Goal: Obtain resource: Download file/media

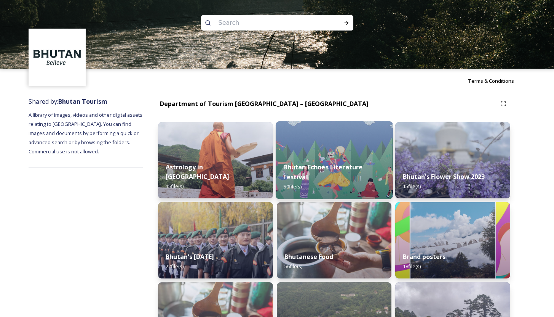
click at [331, 171] on strong "Bhutan Echoes Literature Festival" at bounding box center [322, 172] width 79 height 18
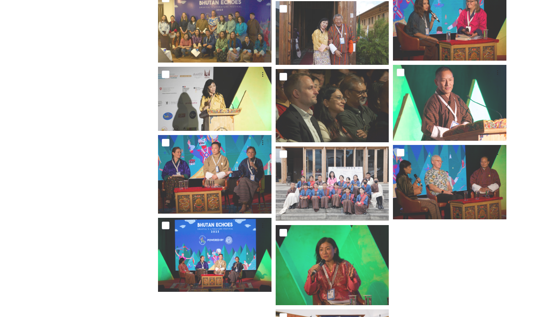
scroll to position [1262, 0]
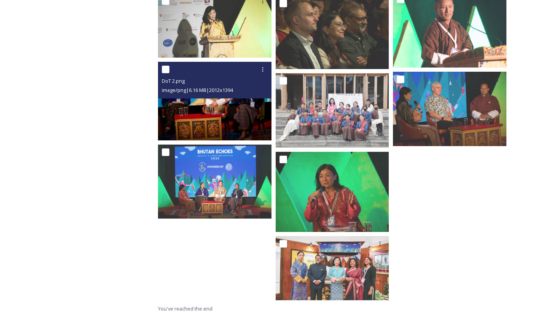
click at [215, 114] on img at bounding box center [215, 101] width 114 height 78
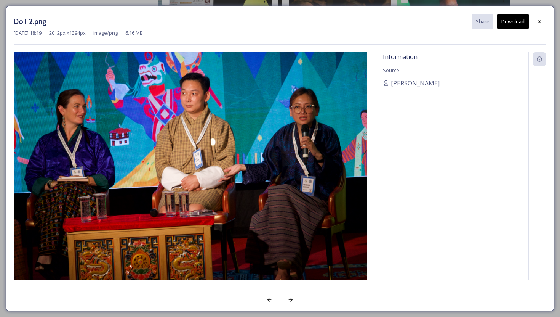
click at [547, 20] on div "DoT 2.png Share Download [DATE] 18:19 2012 px x 1394 px image/png 6.16 MB Infor…" at bounding box center [280, 158] width 549 height 305
click at [536, 17] on div at bounding box center [540, 22] width 14 height 14
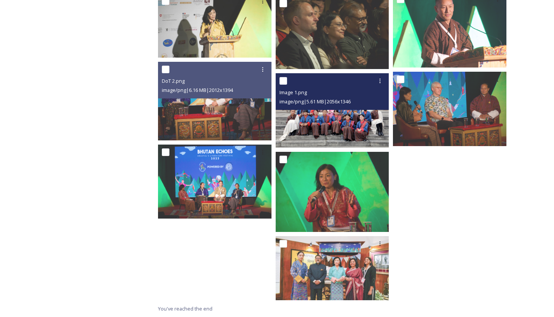
click at [344, 125] on img at bounding box center [333, 110] width 114 height 74
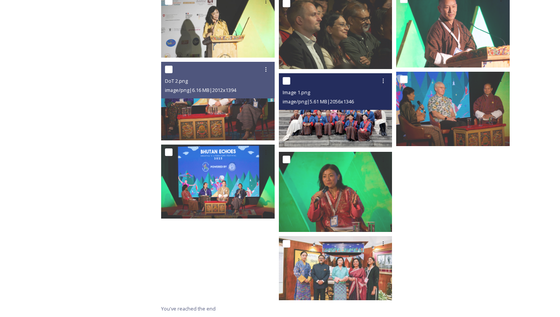
scroll to position [1183, 0]
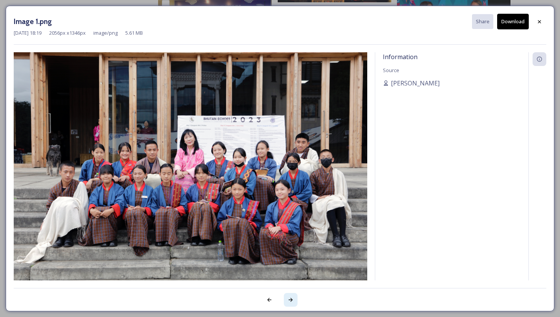
click at [290, 299] on icon at bounding box center [291, 299] width 6 height 6
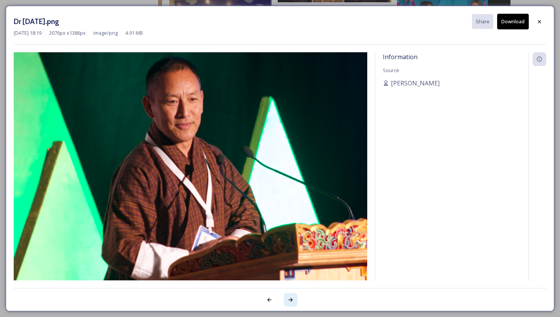
click at [290, 299] on icon at bounding box center [291, 299] width 6 height 6
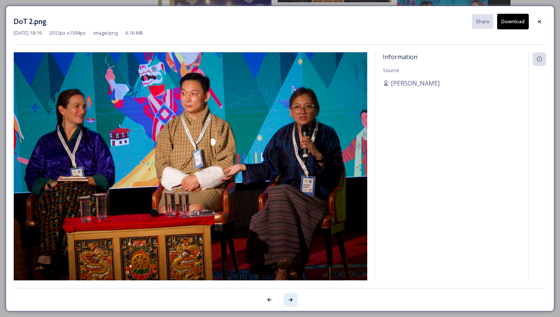
click at [290, 299] on icon at bounding box center [291, 299] width 6 height 6
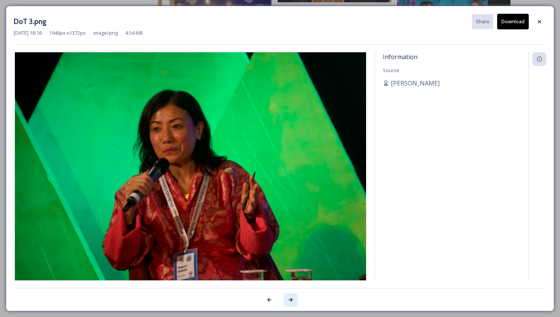
click at [290, 299] on icon at bounding box center [291, 299] width 6 height 6
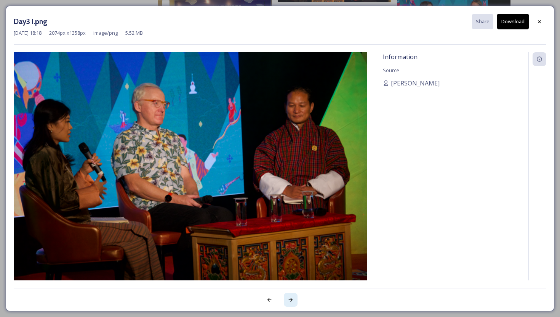
click at [290, 299] on icon at bounding box center [291, 299] width 6 height 6
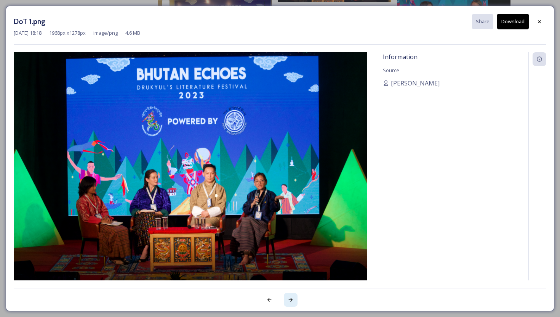
click at [290, 299] on icon at bounding box center [291, 299] width 6 height 6
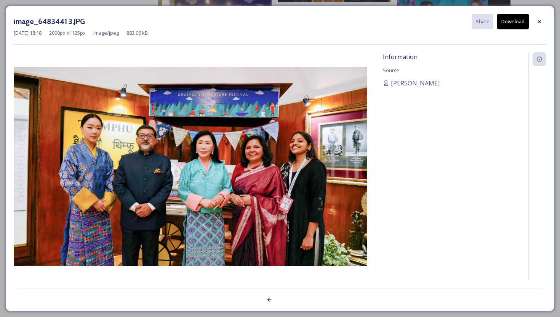
click at [290, 299] on div at bounding box center [280, 295] width 533 height 15
click at [264, 295] on div at bounding box center [270, 300] width 14 height 14
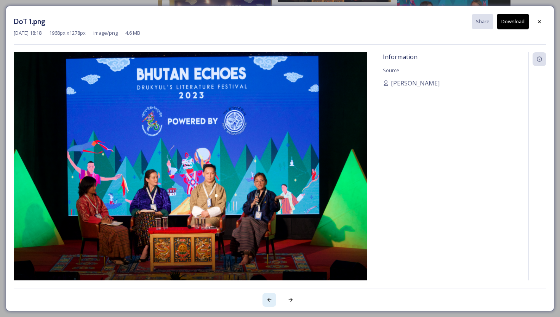
click at [264, 295] on div at bounding box center [270, 300] width 14 height 14
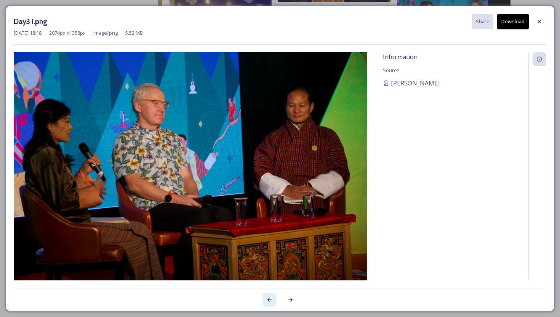
click at [264, 295] on div at bounding box center [270, 300] width 14 height 14
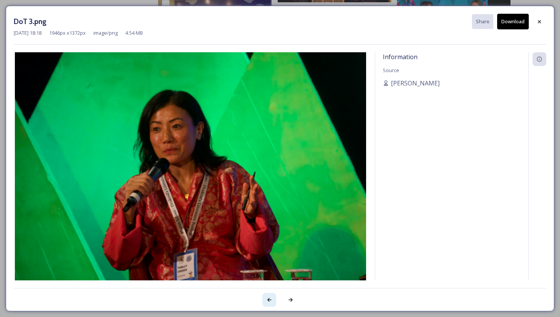
click at [264, 295] on div at bounding box center [270, 300] width 14 height 14
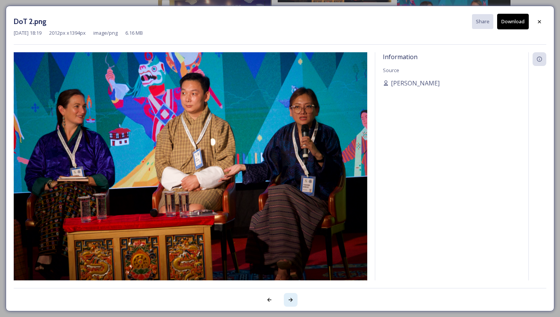
click at [286, 298] on div at bounding box center [291, 300] width 14 height 14
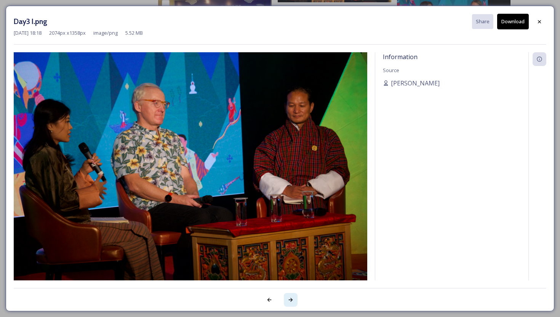
click at [286, 298] on div at bounding box center [291, 300] width 14 height 14
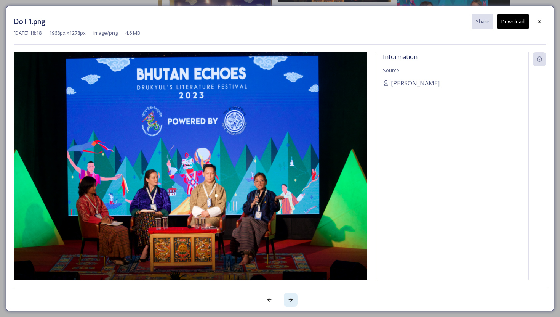
click at [286, 298] on div at bounding box center [291, 300] width 14 height 14
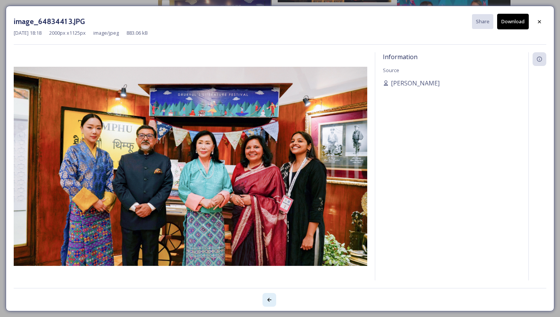
click at [268, 299] on icon at bounding box center [269, 300] width 4 height 4
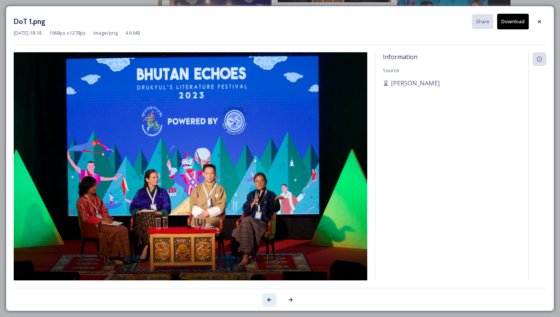
click at [268, 299] on icon at bounding box center [269, 299] width 6 height 6
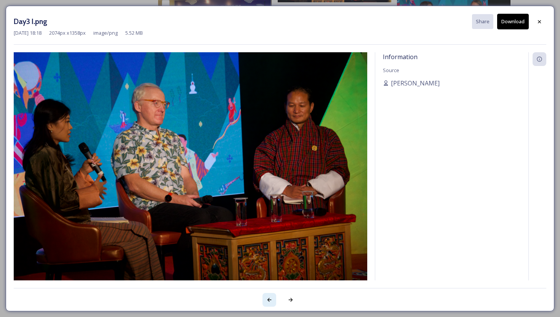
click at [268, 299] on icon at bounding box center [269, 299] width 6 height 6
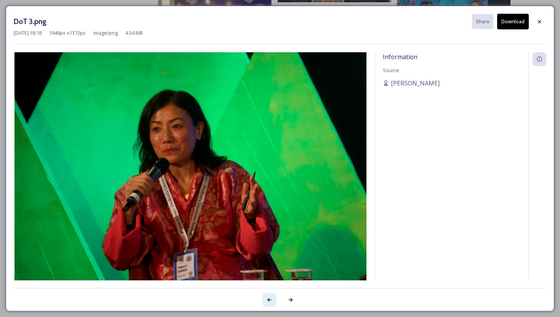
click at [268, 299] on icon at bounding box center [269, 299] width 6 height 6
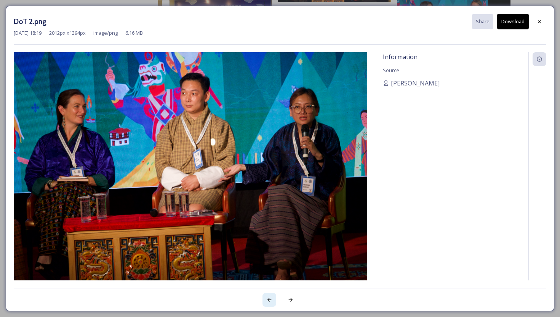
click at [268, 299] on icon at bounding box center [269, 300] width 4 height 4
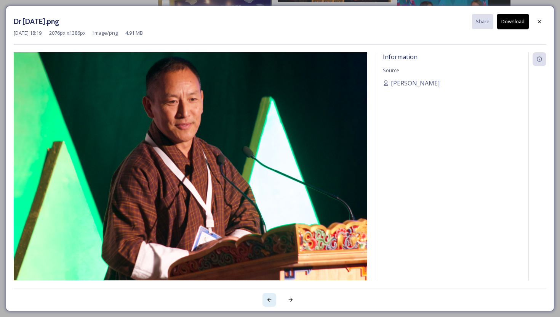
click at [268, 299] on icon at bounding box center [269, 300] width 4 height 4
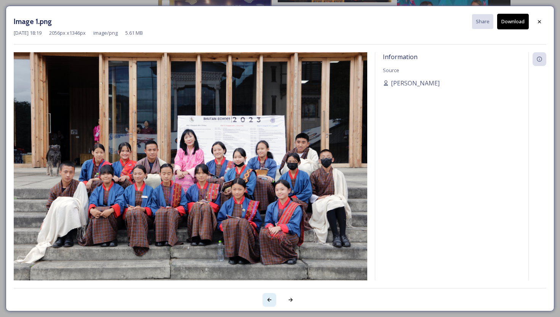
click at [267, 299] on icon at bounding box center [269, 300] width 4 height 4
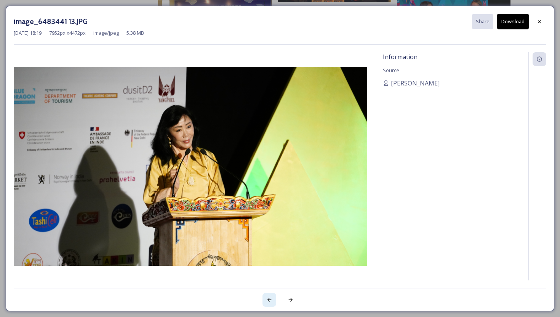
click at [267, 299] on icon at bounding box center [269, 300] width 4 height 4
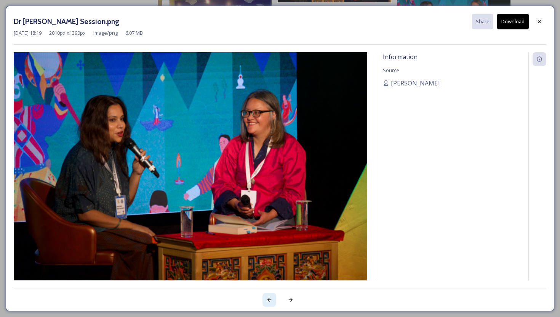
click at [267, 299] on icon at bounding box center [269, 300] width 4 height 4
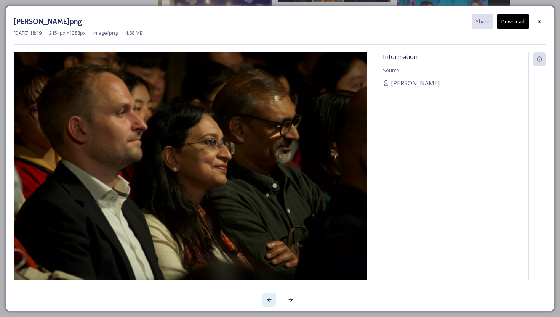
click at [267, 299] on icon at bounding box center [269, 300] width 4 height 4
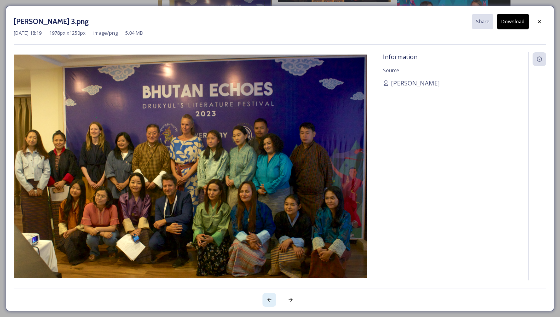
click at [267, 299] on icon at bounding box center [269, 300] width 4 height 4
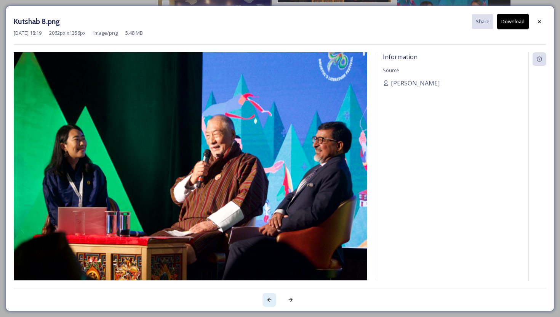
click at [267, 299] on icon at bounding box center [269, 299] width 6 height 6
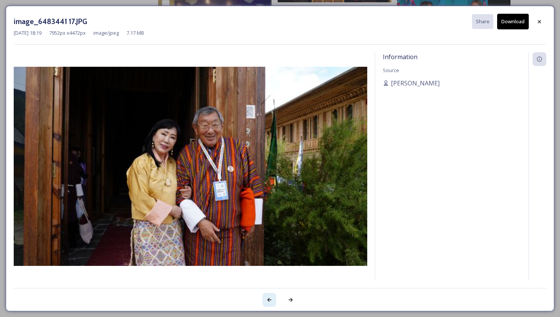
click at [267, 299] on icon at bounding box center [269, 300] width 4 height 4
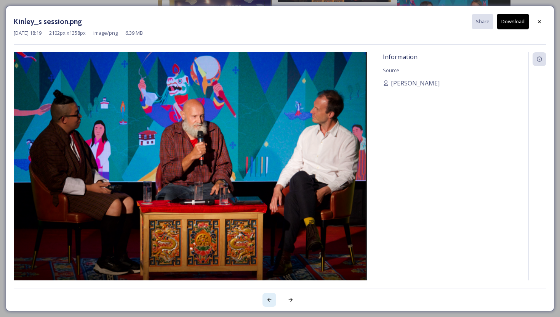
click at [267, 299] on icon at bounding box center [269, 299] width 6 height 6
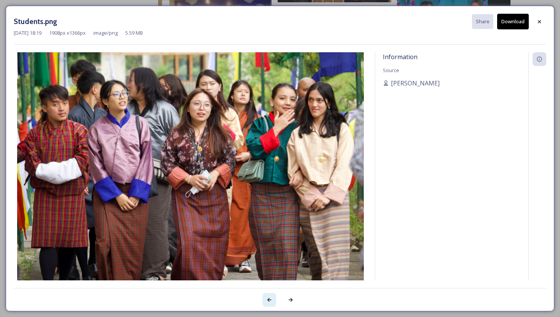
click at [267, 299] on icon at bounding box center [269, 299] width 6 height 6
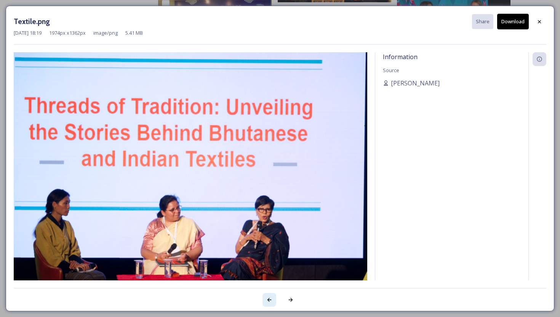
click at [267, 299] on icon at bounding box center [269, 299] width 6 height 6
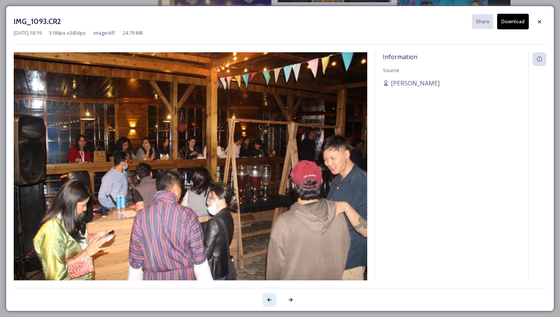
click at [267, 299] on icon at bounding box center [269, 299] width 6 height 6
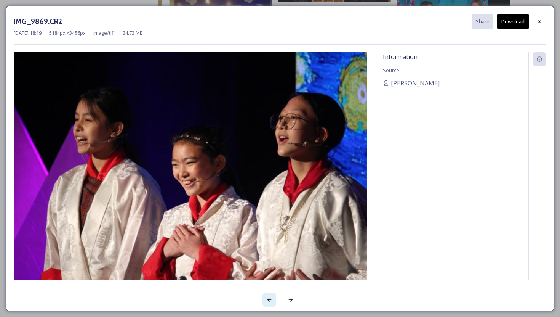
click at [267, 299] on icon at bounding box center [269, 299] width 6 height 6
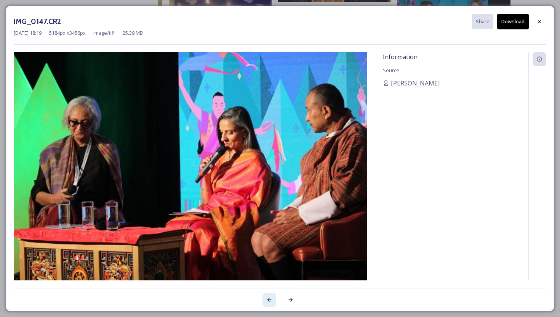
click at [267, 299] on icon at bounding box center [269, 299] width 6 height 6
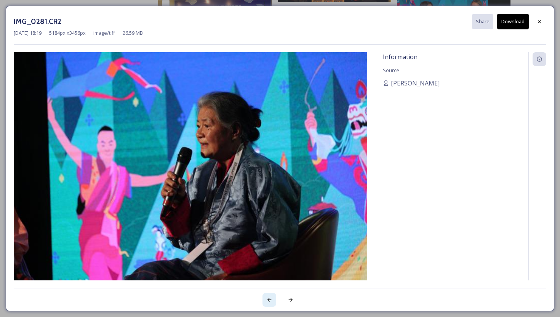
click at [267, 299] on icon at bounding box center [269, 299] width 6 height 6
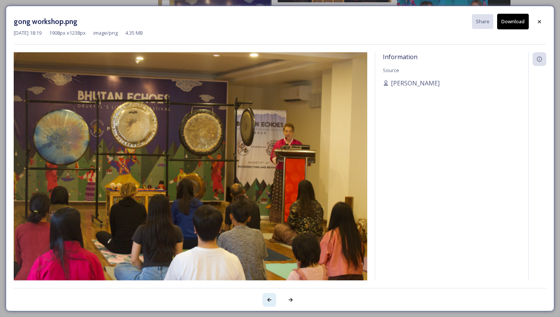
click at [267, 299] on icon at bounding box center [269, 299] width 6 height 6
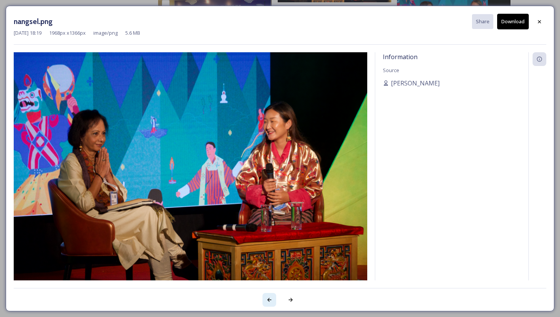
click at [269, 298] on icon at bounding box center [269, 300] width 4 height 4
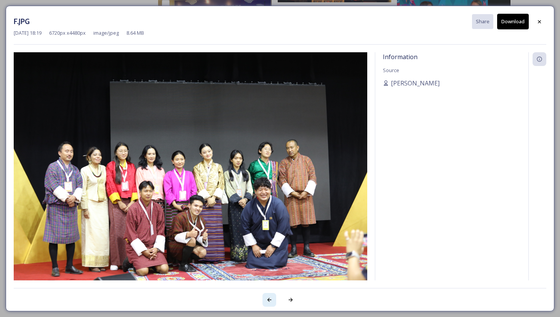
click at [269, 297] on icon at bounding box center [269, 299] width 6 height 6
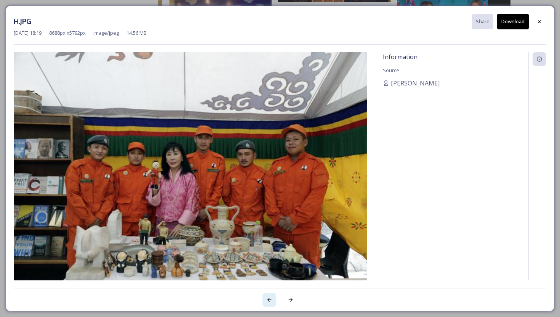
click at [269, 297] on icon at bounding box center [269, 299] width 6 height 6
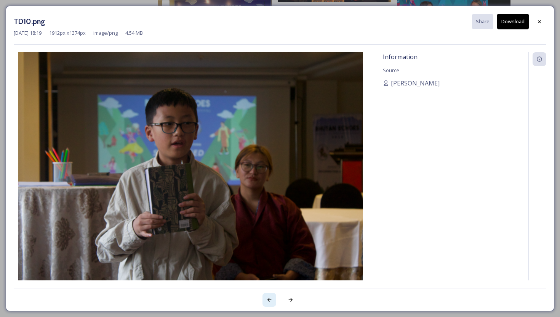
click at [269, 297] on icon at bounding box center [269, 299] width 6 height 6
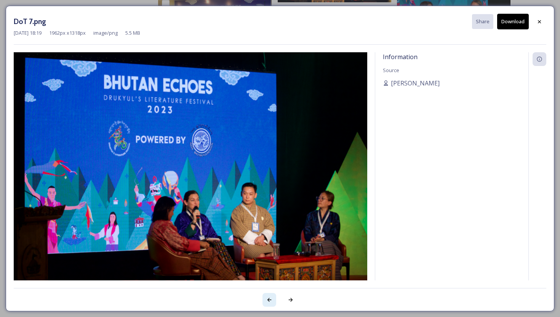
click at [269, 297] on icon at bounding box center [269, 299] width 6 height 6
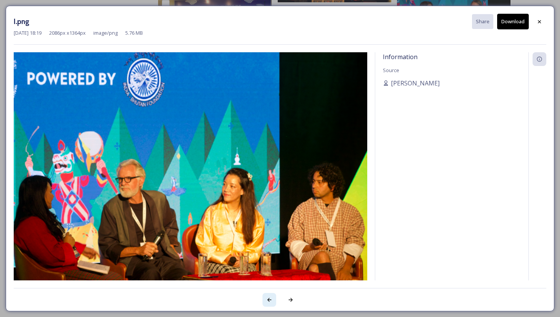
click at [269, 297] on icon at bounding box center [269, 299] width 6 height 6
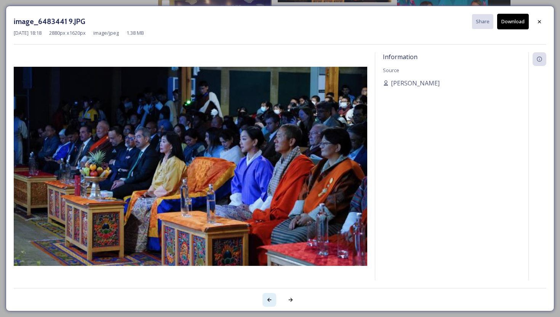
click at [269, 297] on icon at bounding box center [269, 299] width 6 height 6
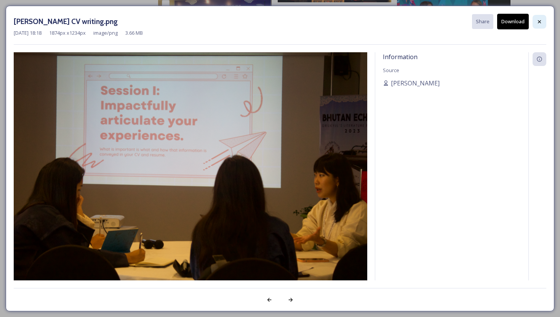
click at [539, 24] on icon at bounding box center [539, 22] width 6 height 6
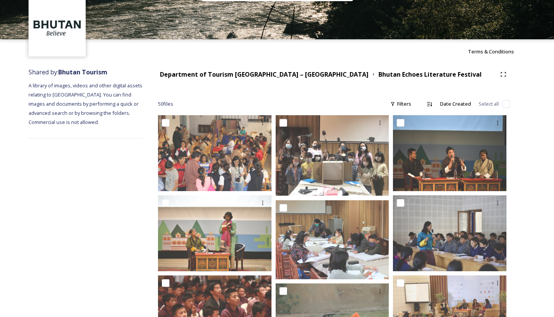
scroll to position [0, 0]
